Goal: Transaction & Acquisition: Subscribe to service/newsletter

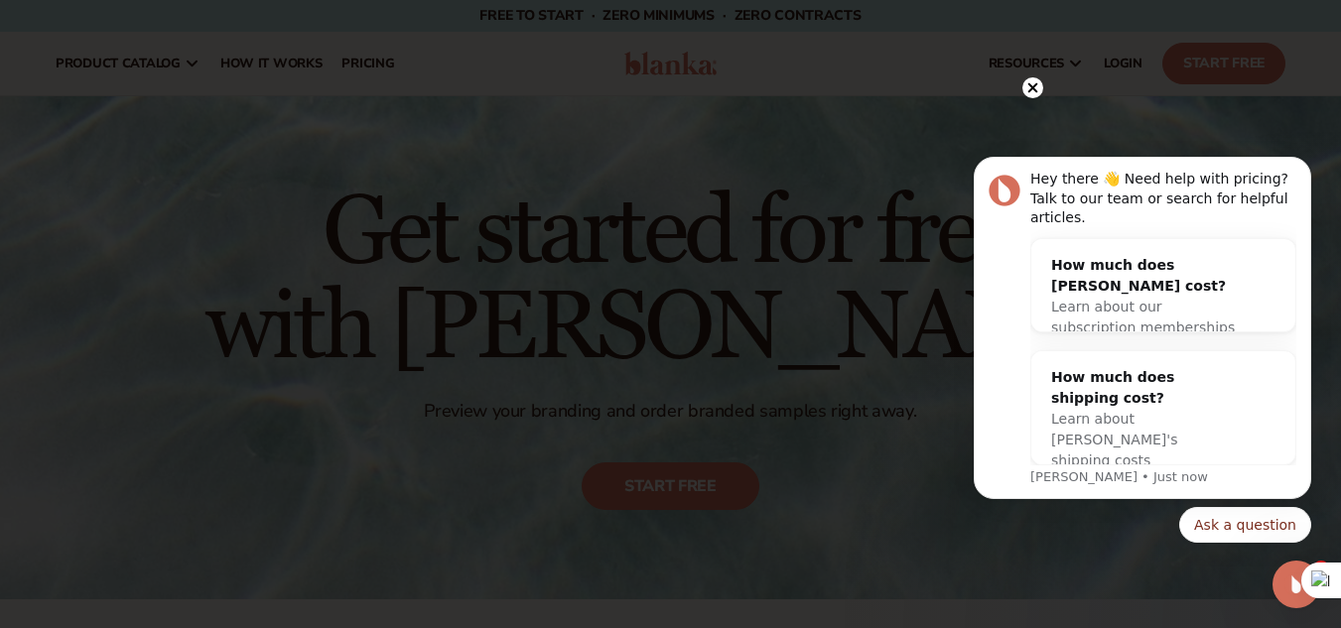
click at [1029, 92] on icon at bounding box center [1033, 88] width 10 height 10
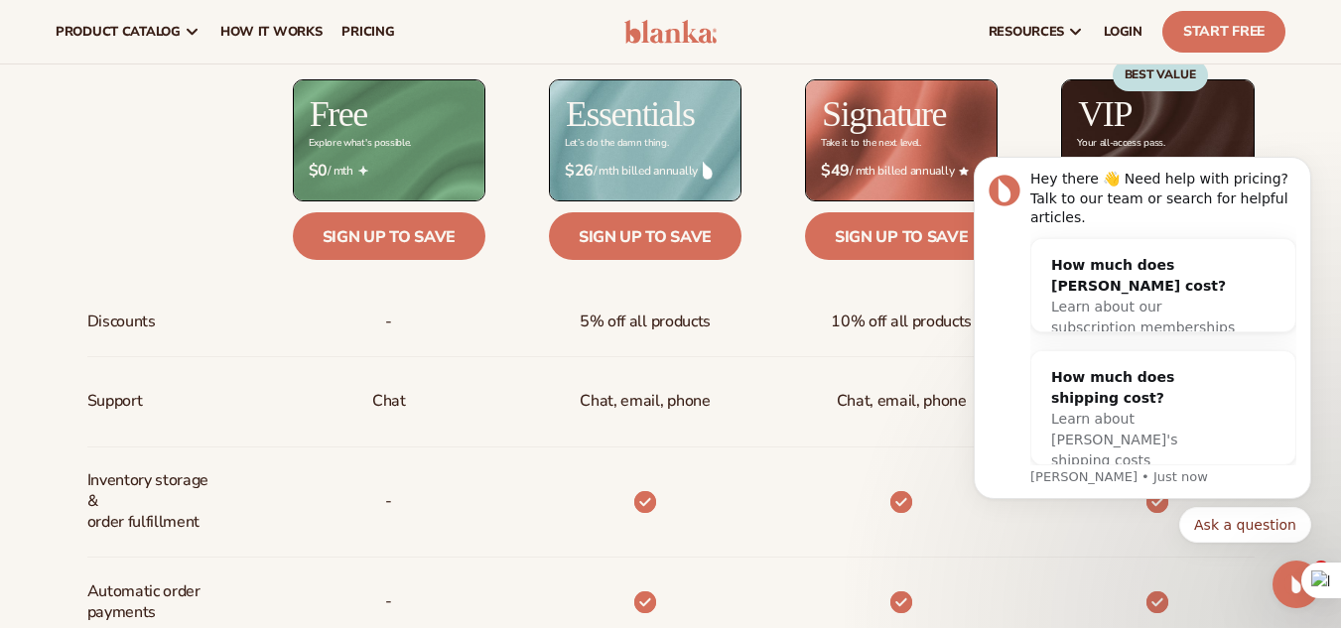
scroll to position [473, 0]
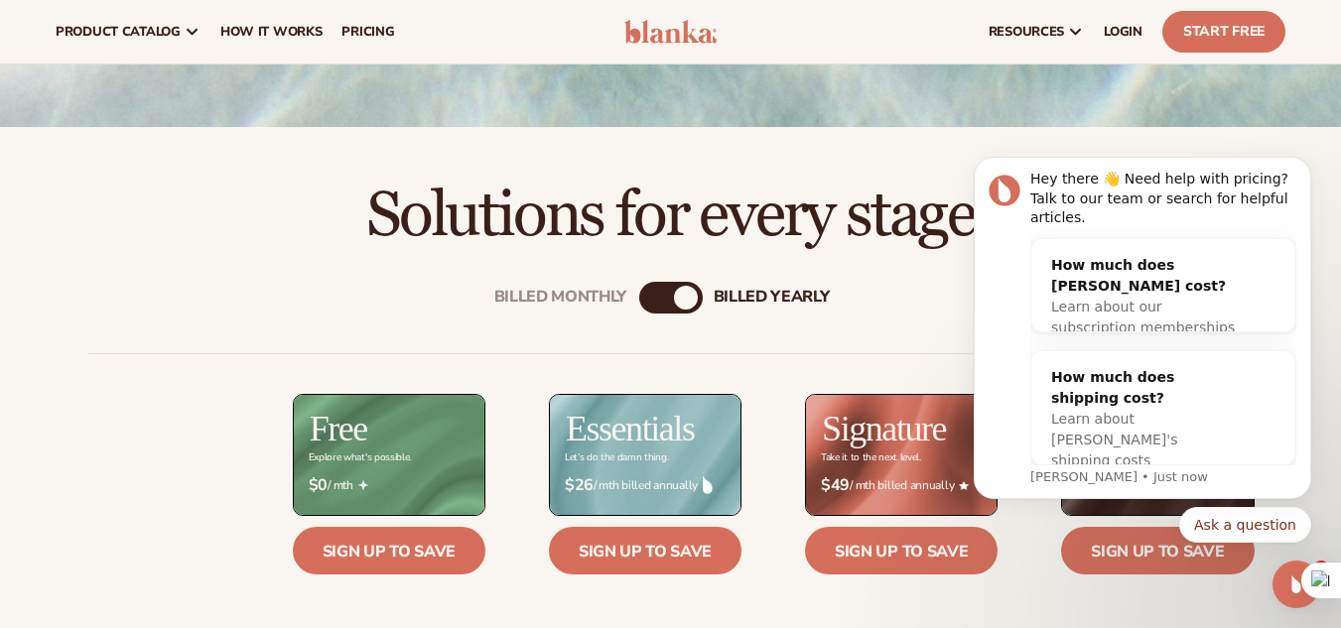
click at [682, 305] on div "billed Yearly" at bounding box center [686, 298] width 24 height 24
click at [682, 297] on div "billed Yearly" at bounding box center [686, 298] width 24 height 24
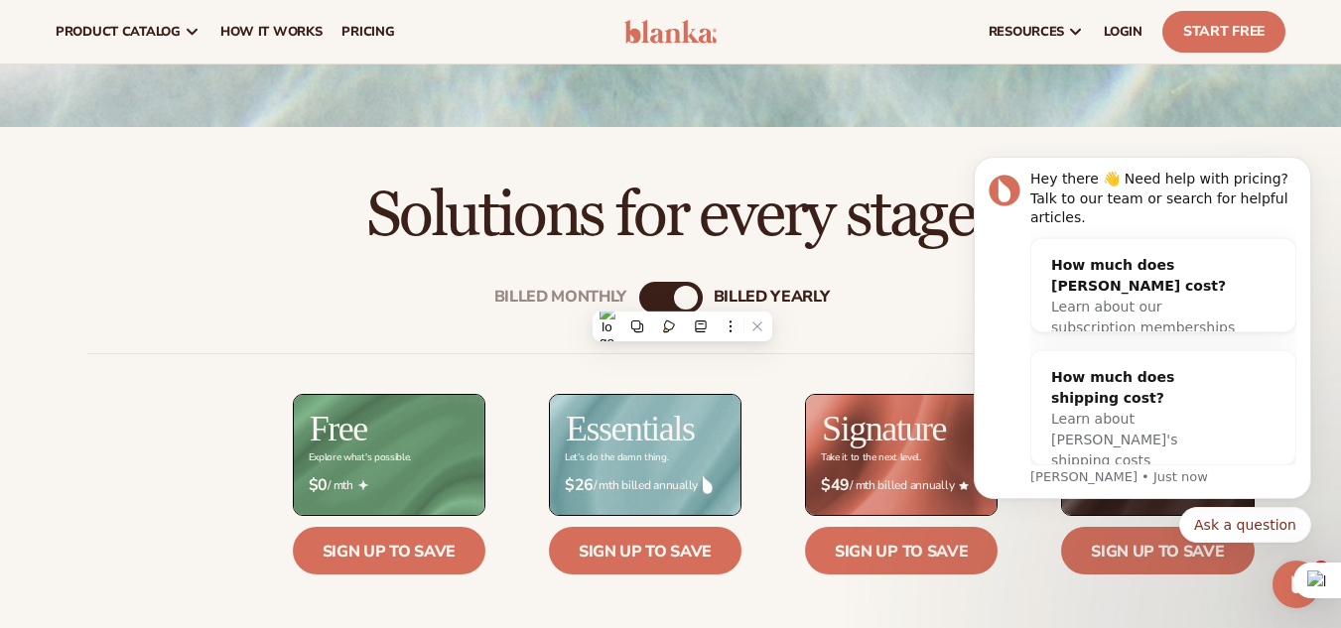
click at [682, 297] on div "billed Yearly" at bounding box center [686, 298] width 24 height 24
click at [648, 298] on div "Billed Monthly" at bounding box center [651, 298] width 24 height 24
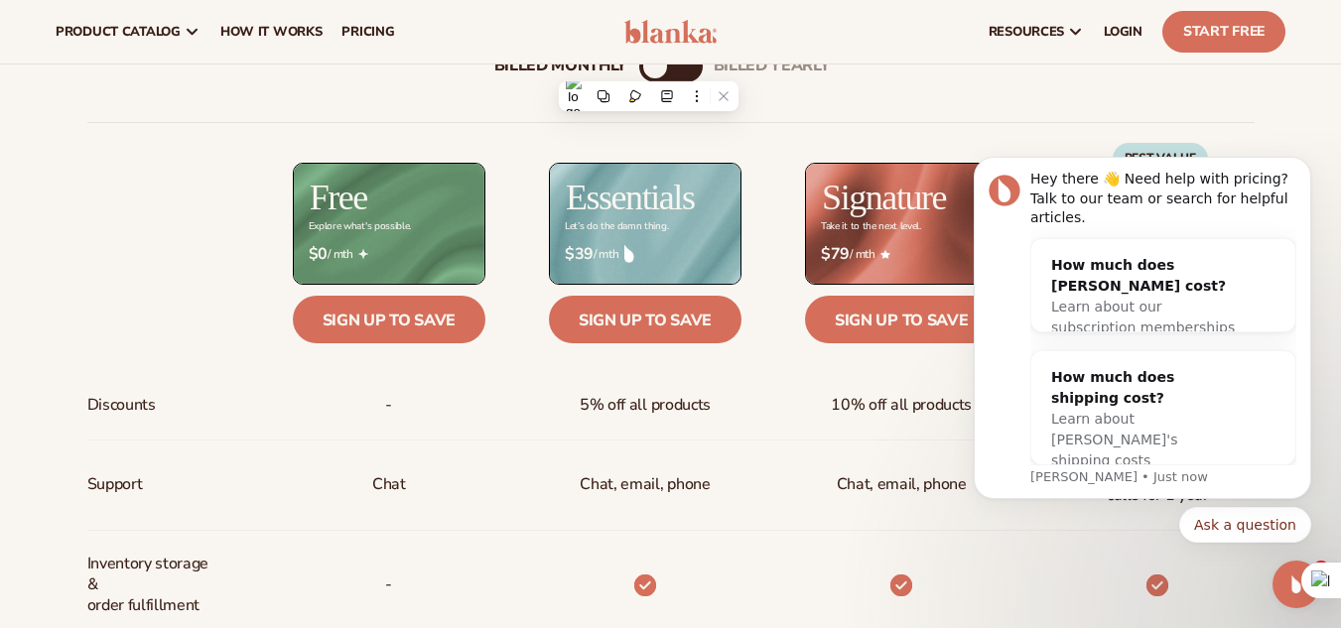
scroll to position [703, 0]
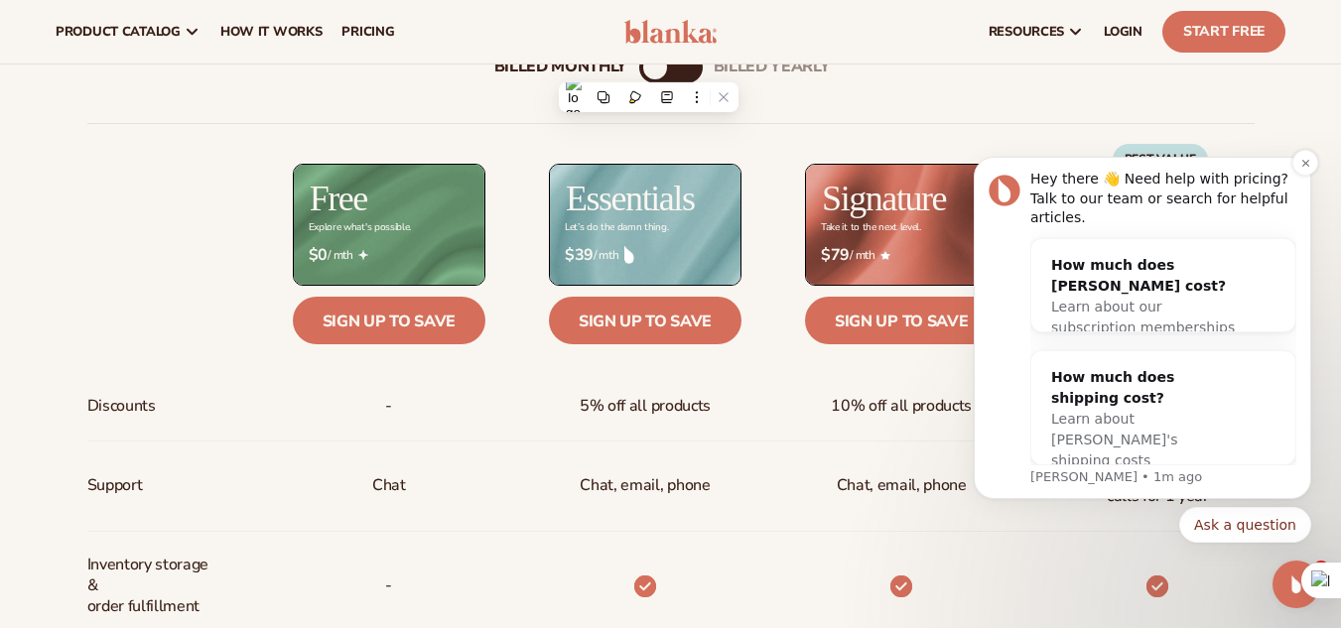
click at [1296, 205] on div "Hey there 👋 Need help with pricing? Talk to our team or search for helpful arti…" at bounding box center [1164, 199] width 266 height 59
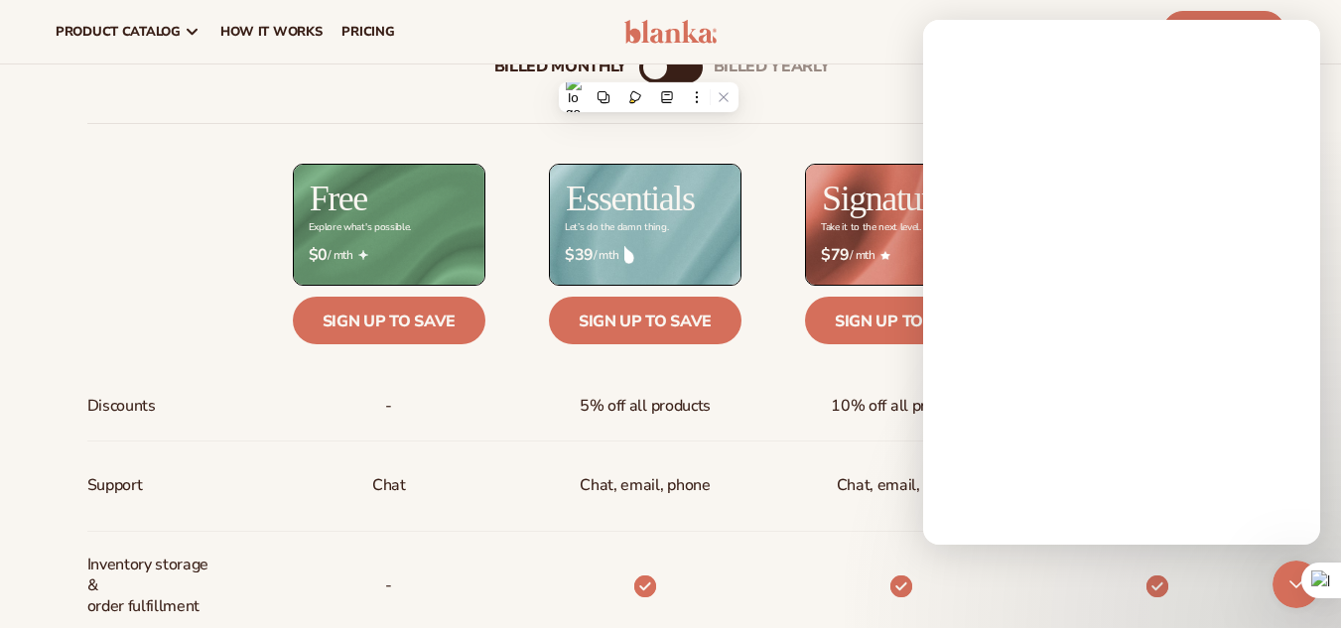
scroll to position [0, 0]
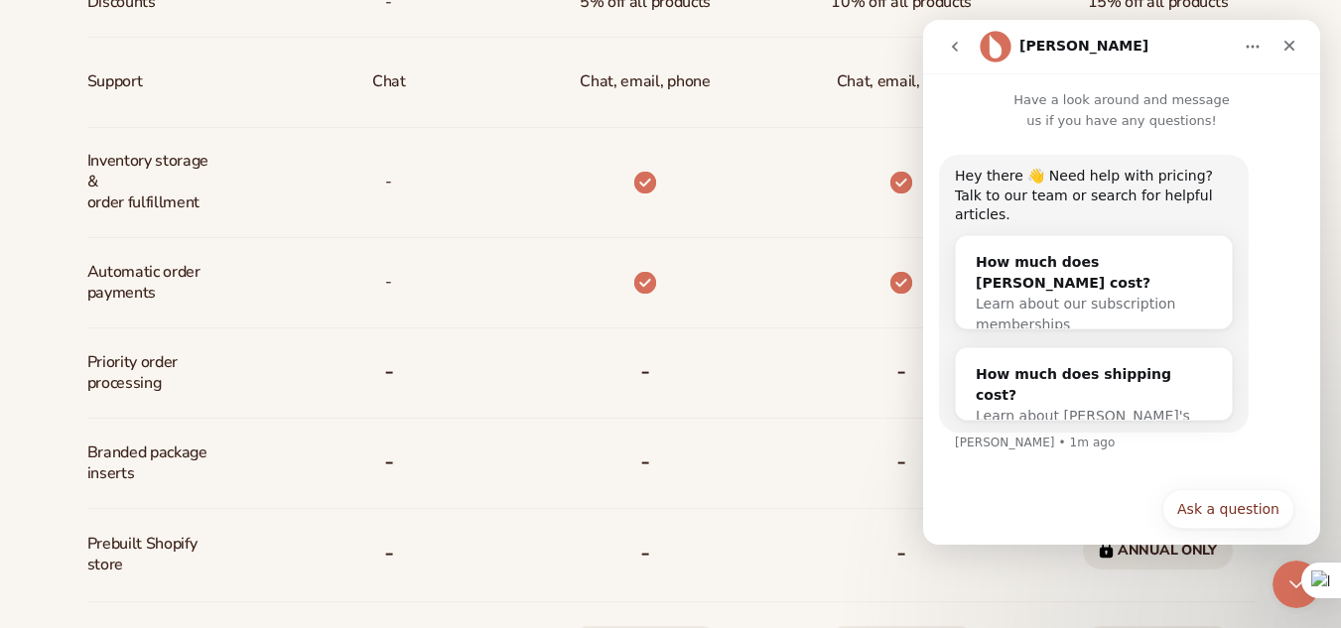
scroll to position [1108, 0]
click at [1286, 60] on div "Close" at bounding box center [1290, 46] width 36 height 36
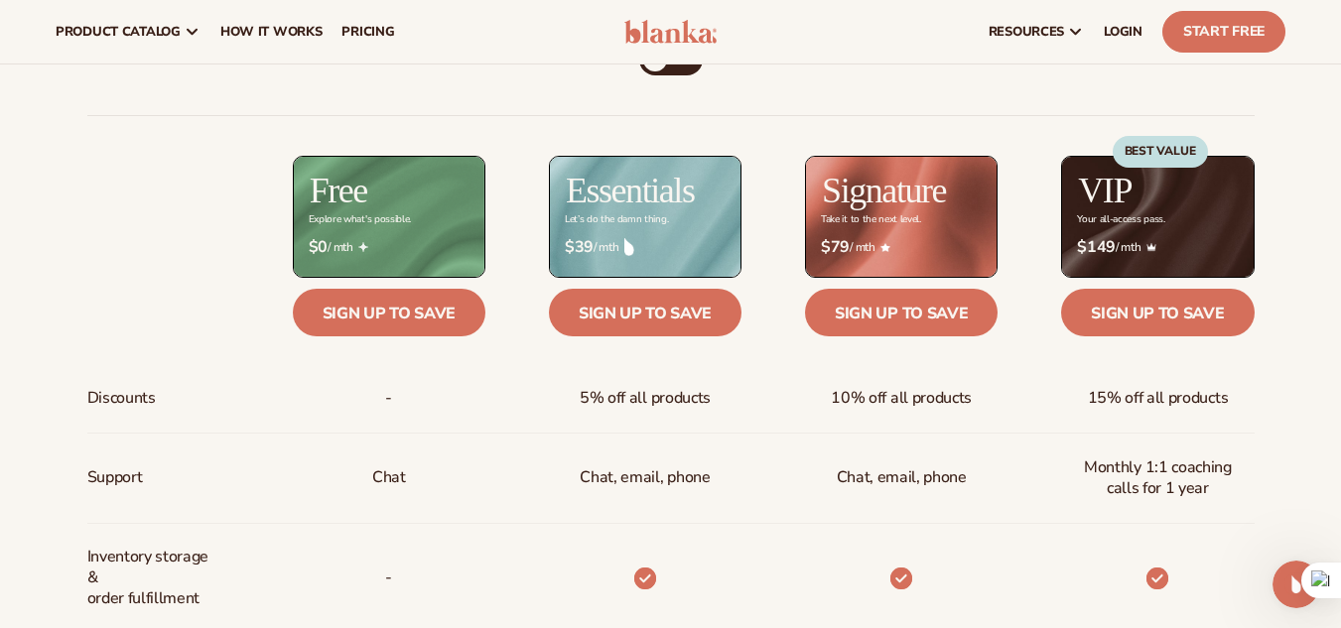
scroll to position [599, 0]
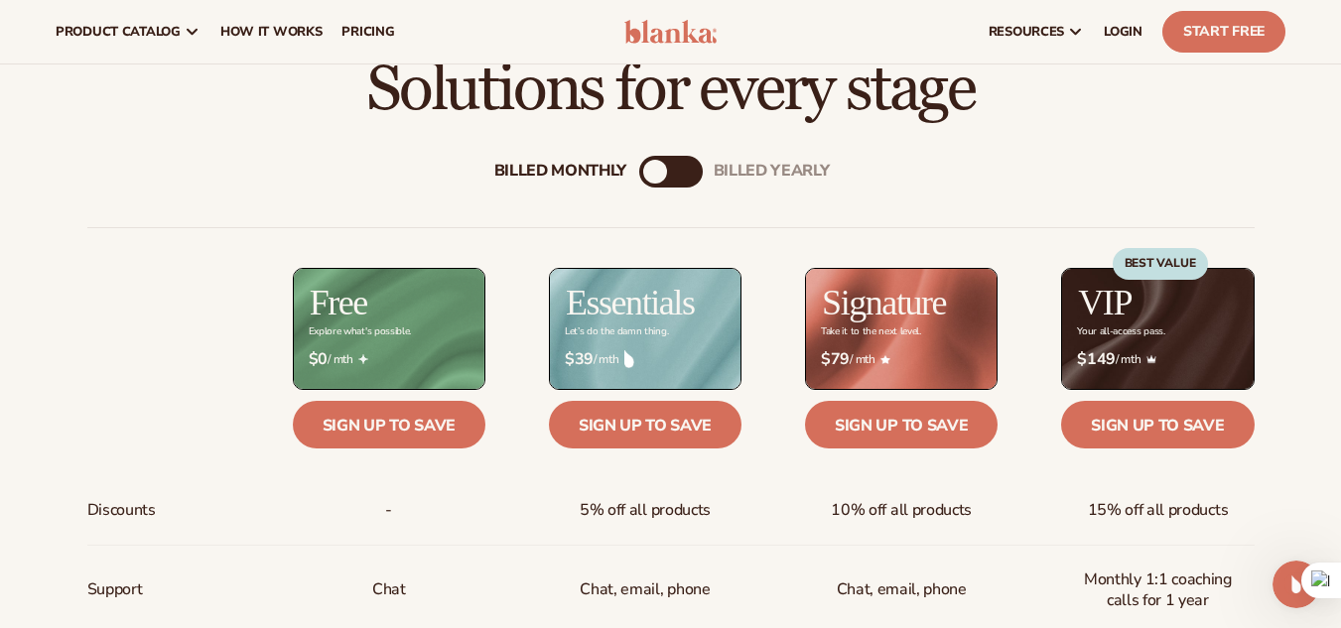
click at [695, 175] on div "billed Yearly" at bounding box center [691, 172] width 24 height 24
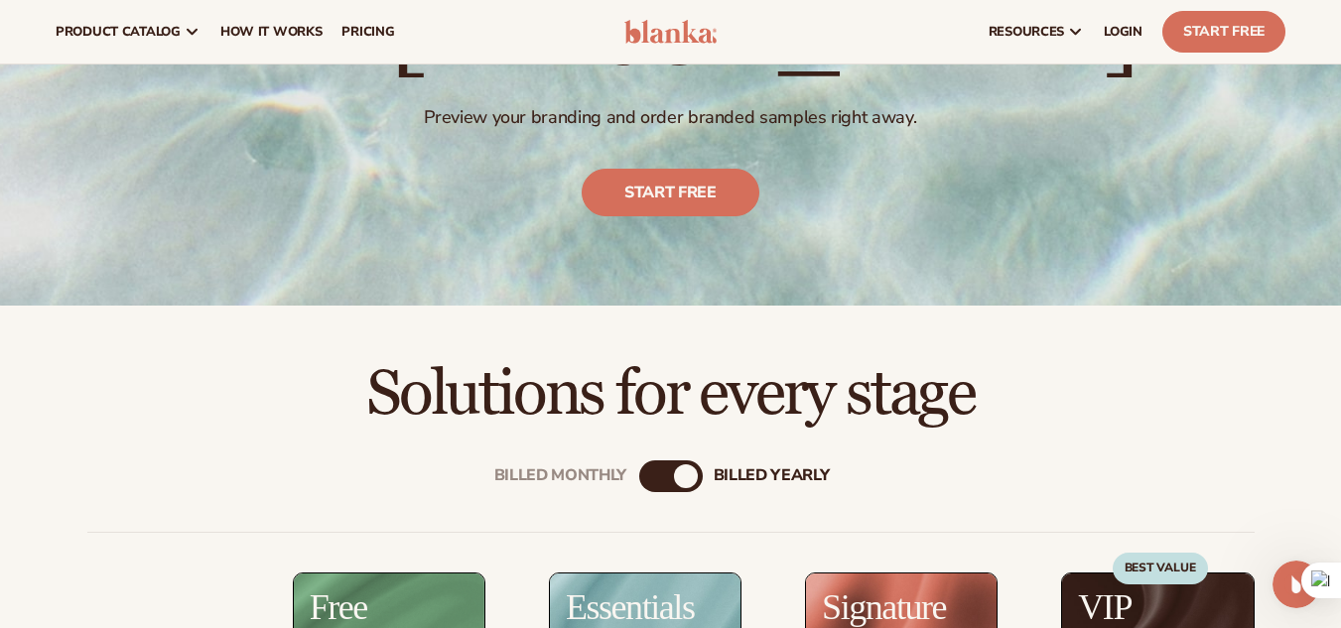
scroll to position [0, 0]
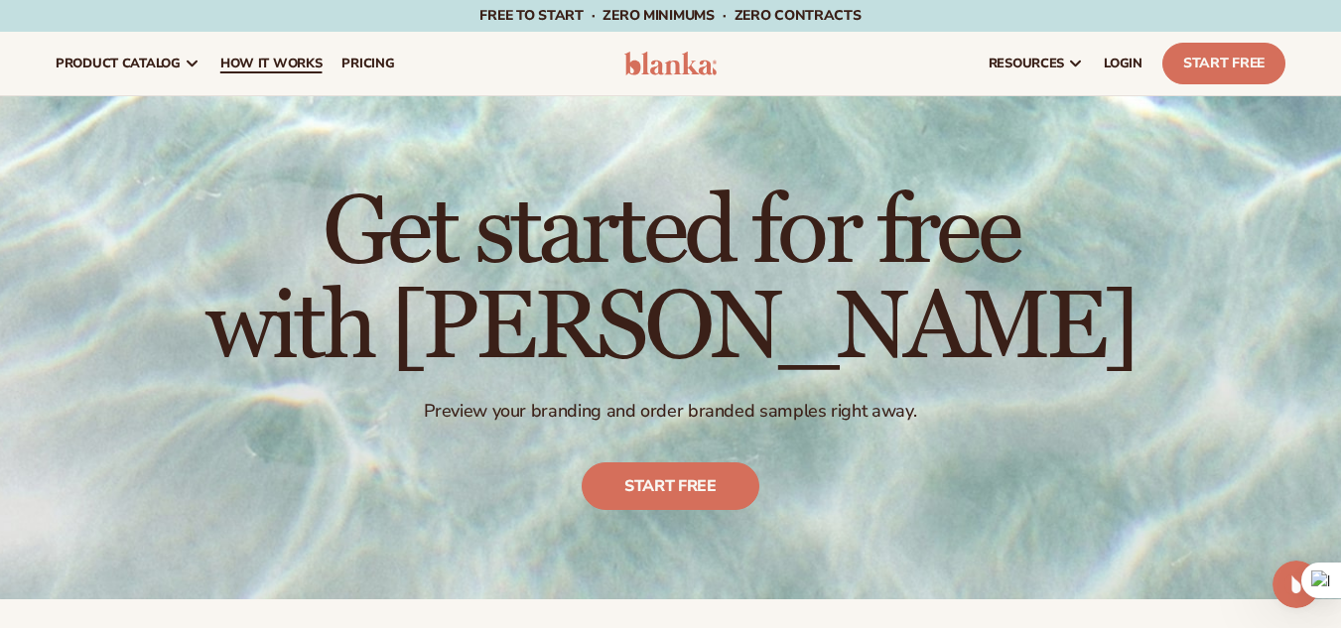
click at [301, 62] on span "How It Works" at bounding box center [271, 64] width 102 height 16
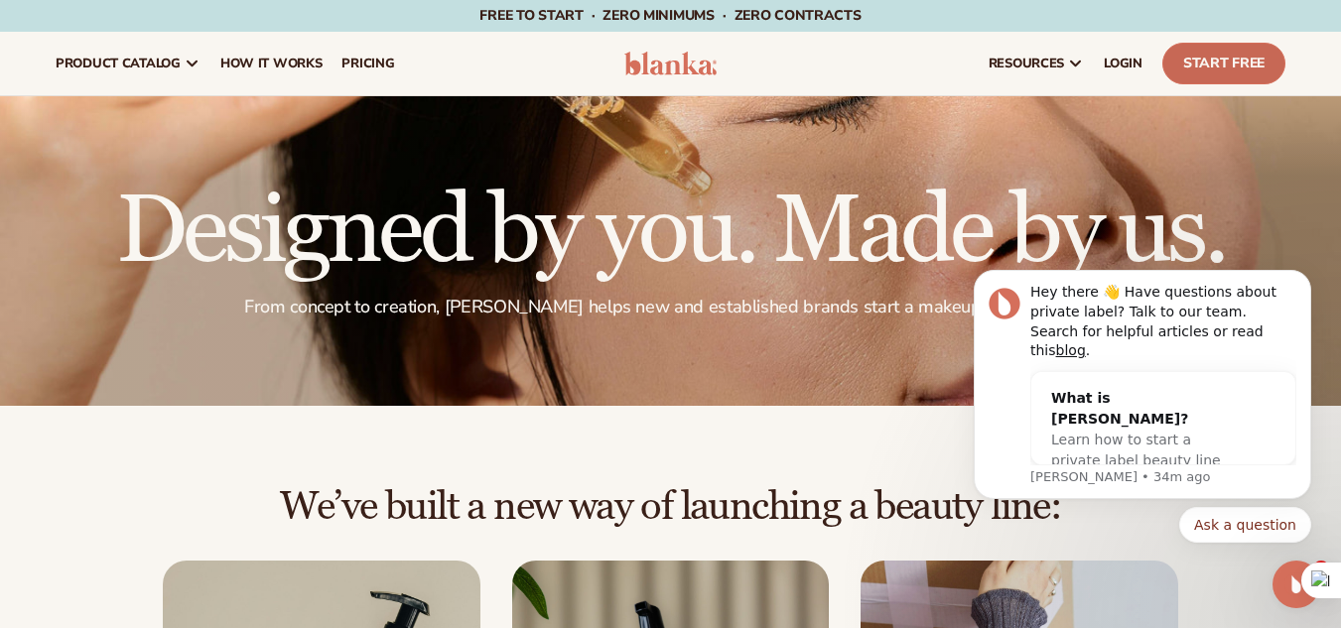
click at [1235, 67] on link "Start Free" at bounding box center [1224, 64] width 123 height 42
